Goal: Navigation & Orientation: Find specific page/section

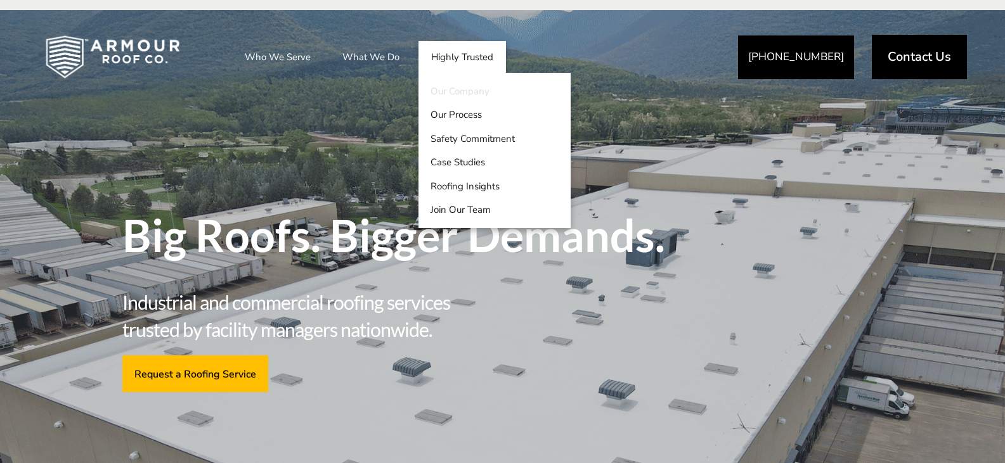
click at [472, 98] on link "Our Company" at bounding box center [494, 91] width 152 height 24
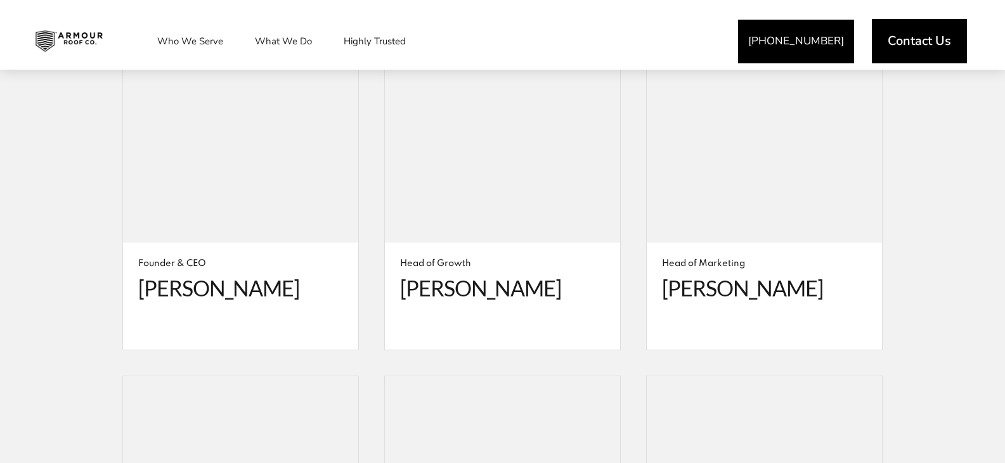
scroll to position [2324, 0]
